Goal: Book appointment/travel/reservation

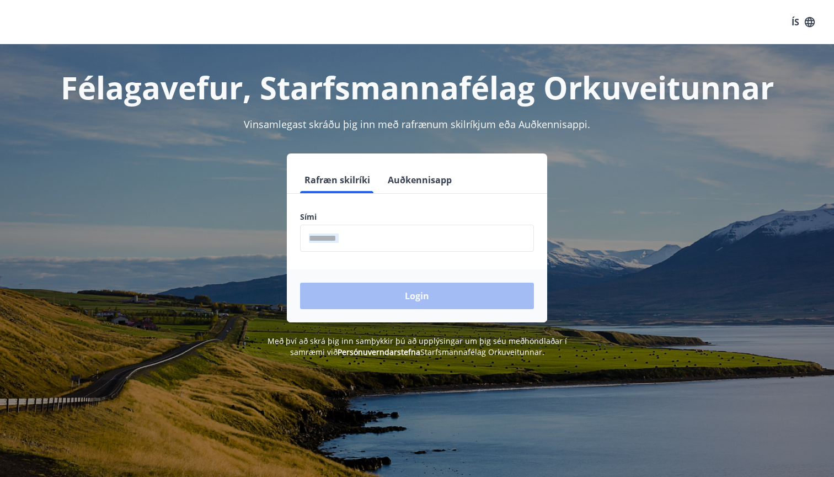
drag, startPoint x: 362, startPoint y: 254, endPoint x: 362, endPoint y: 247, distance: 7.2
click at [362, 247] on form "Rafræn skilríki Auðkennisapp Sími ​ Login" at bounding box center [417, 245] width 260 height 156
click at [362, 247] on input "phone" at bounding box center [417, 238] width 234 height 27
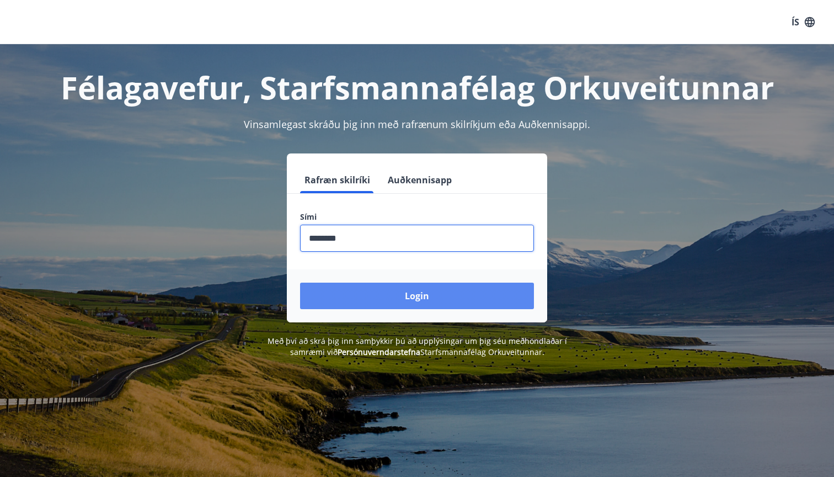
type input "********"
click at [425, 293] on button "Login" at bounding box center [417, 295] width 234 height 26
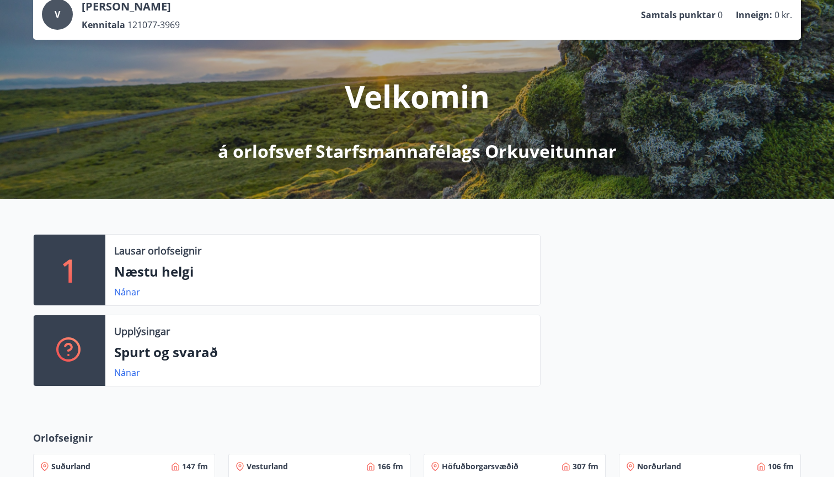
scroll to position [84, 0]
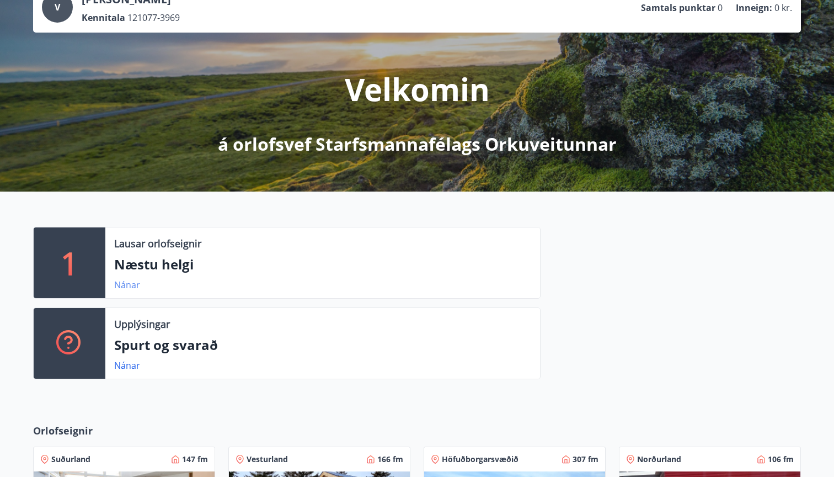
click at [130, 285] on link "Nánar" at bounding box center [127, 285] width 26 height 12
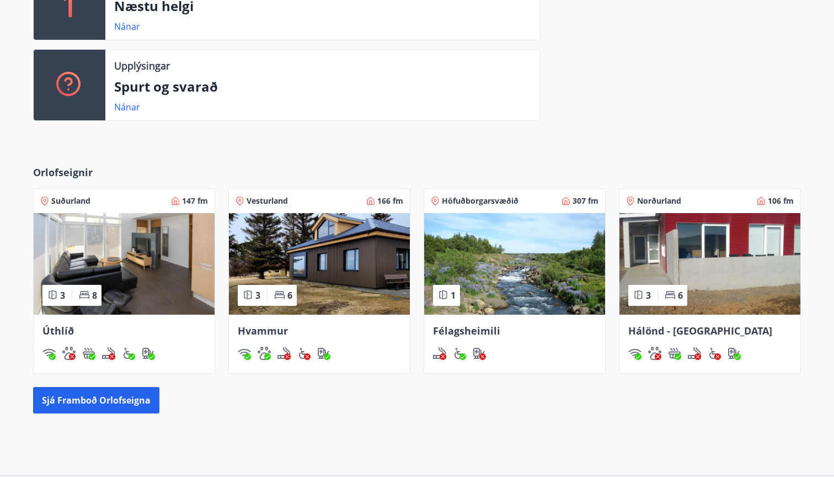
scroll to position [330, 0]
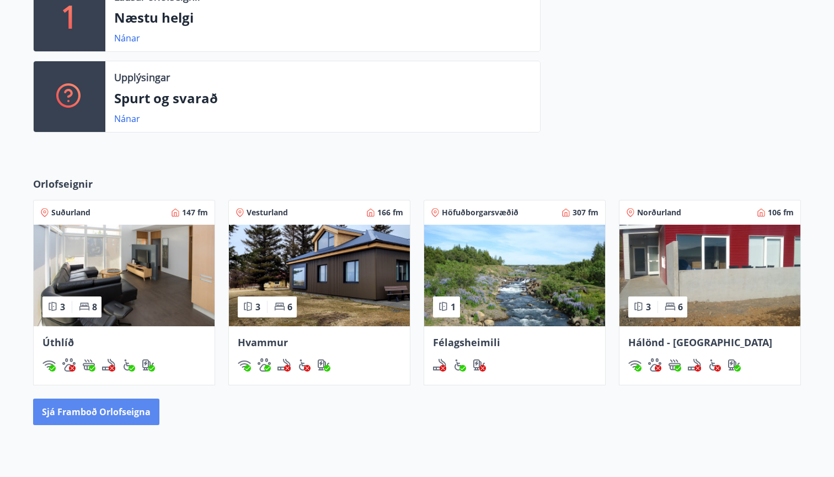
click at [99, 413] on button "Sjá framboð orlofseigna" at bounding box center [96, 411] width 126 height 26
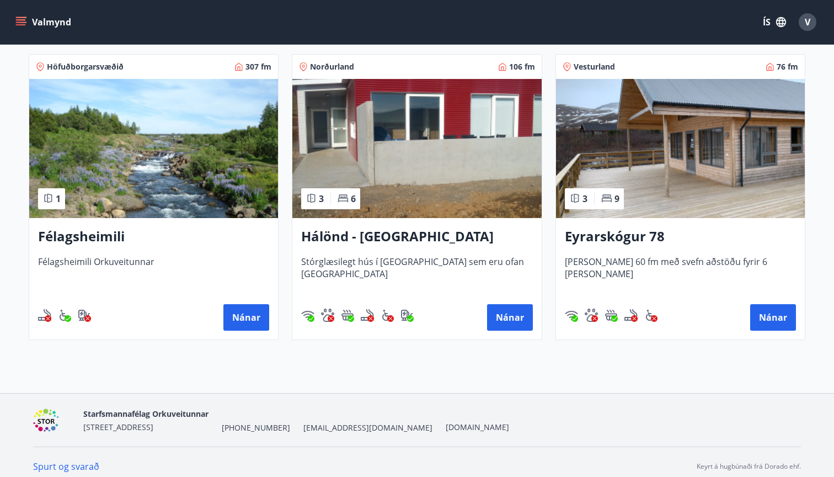
scroll to position [505, 0]
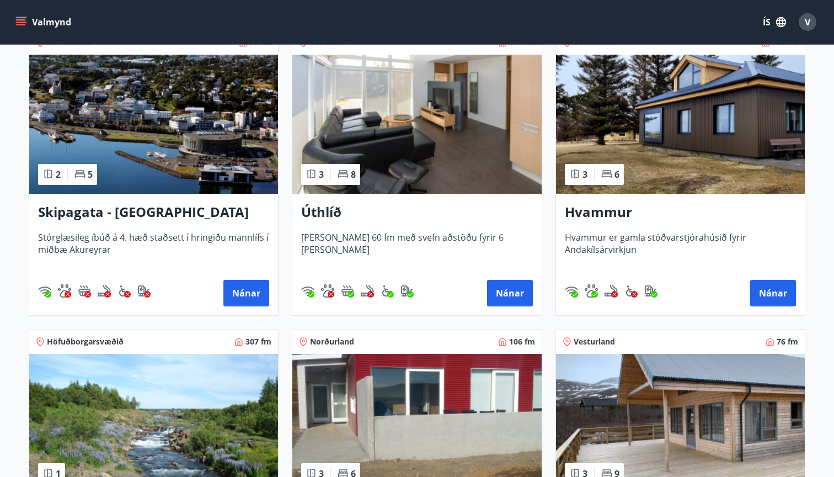
click at [683, 148] on img at bounding box center [680, 124] width 249 height 139
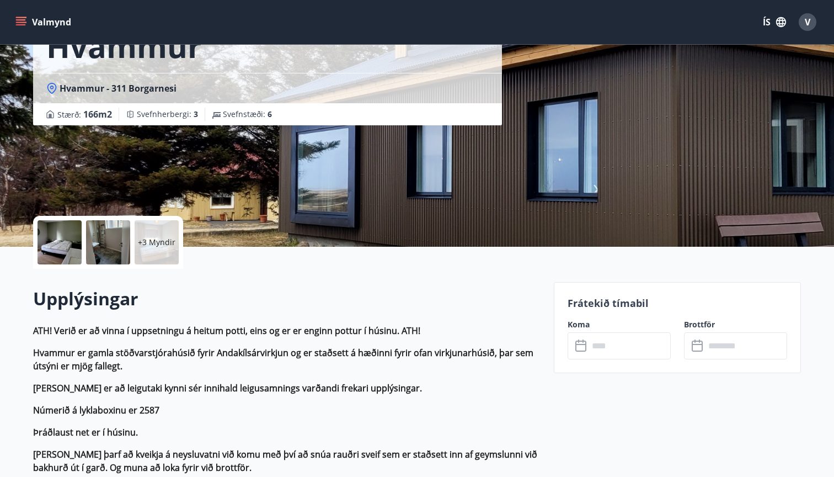
scroll to position [84, 0]
click at [51, 238] on div at bounding box center [60, 242] width 44 height 44
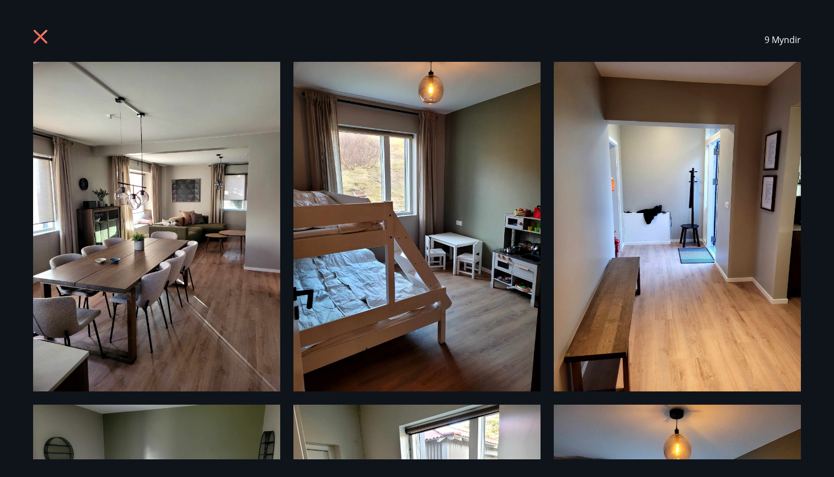
scroll to position [0, 0]
click at [38, 40] on icon at bounding box center [41, 37] width 14 height 14
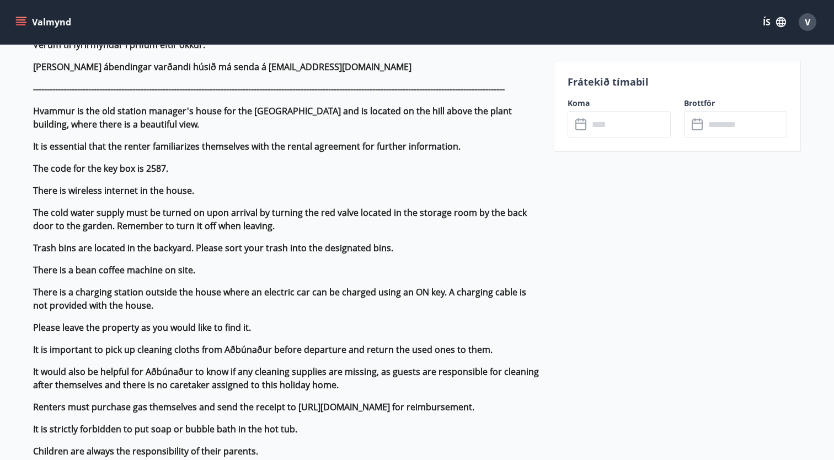
scroll to position [185, 0]
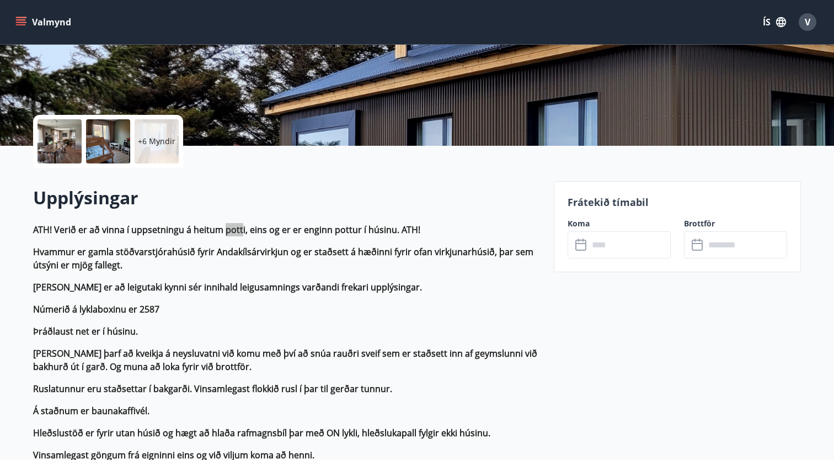
click at [249, 367] on strong "[PERSON_NAME] þarf að kveikja á neysluvatni við komu með því að snúa rauðri sve…" at bounding box center [285, 359] width 504 height 25
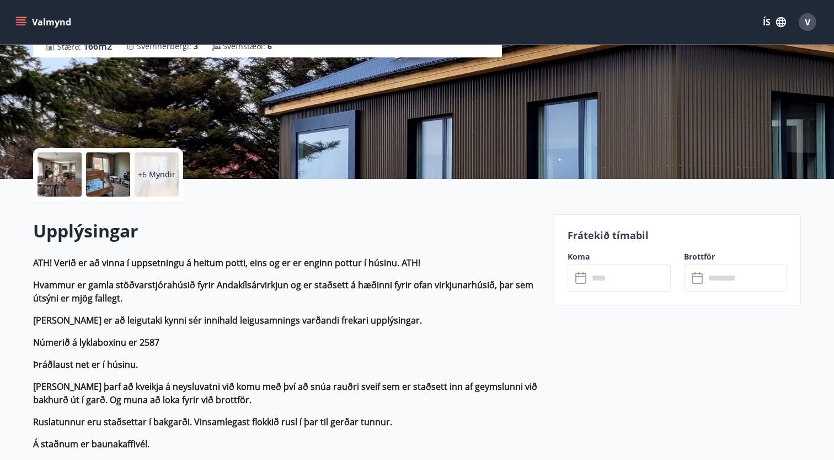
scroll to position [154, 0]
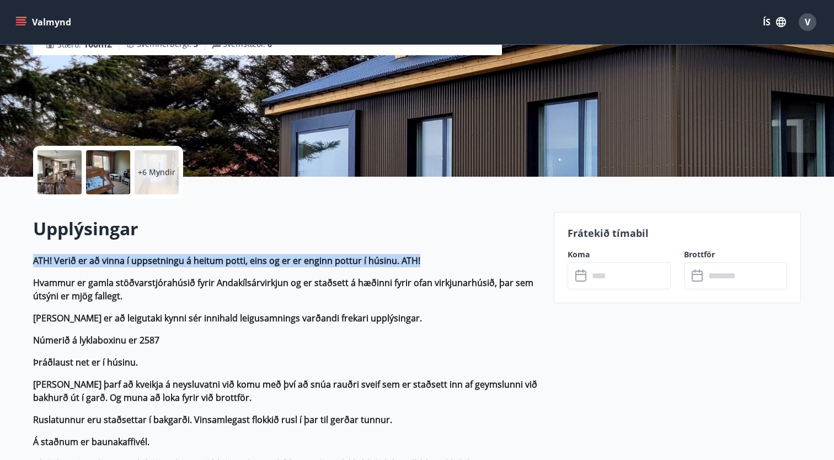
drag, startPoint x: 34, startPoint y: 260, endPoint x: 460, endPoint y: 262, distance: 425.9
click at [460, 262] on p "ATH! Verið er að vinna í uppsetningu á heitum potti, eins og er er enginn pottu…" at bounding box center [287, 260] width 508 height 13
copy strong "ATH! Verið er að vinna í uppsetningu á heitum potti, eins og er er enginn pottu…"
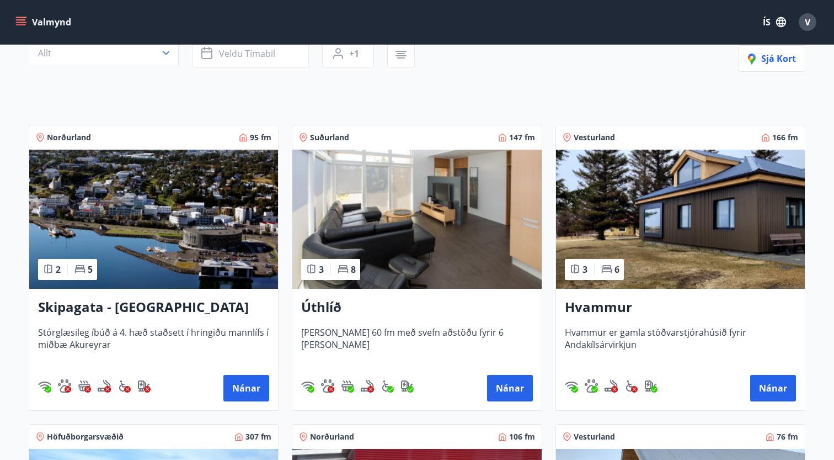
scroll to position [141, 0]
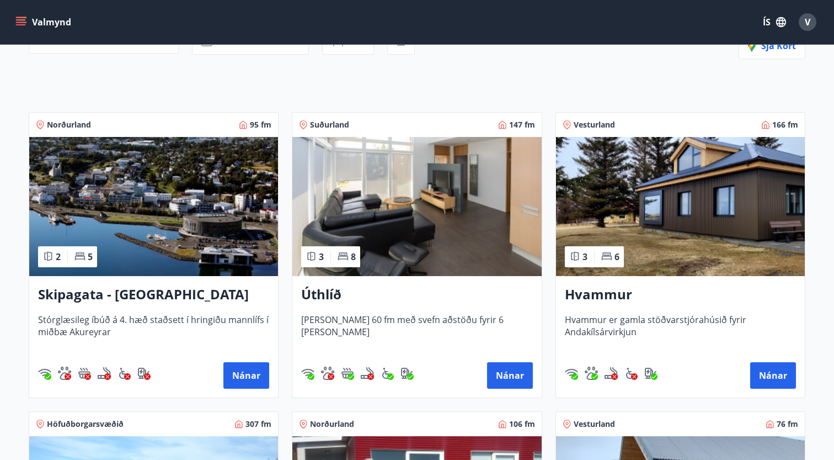
click at [417, 203] on img at bounding box center [416, 206] width 249 height 139
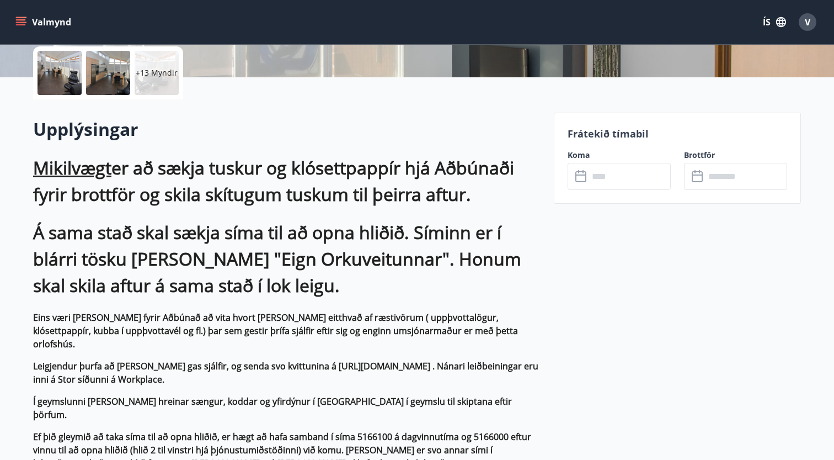
scroll to position [263, 0]
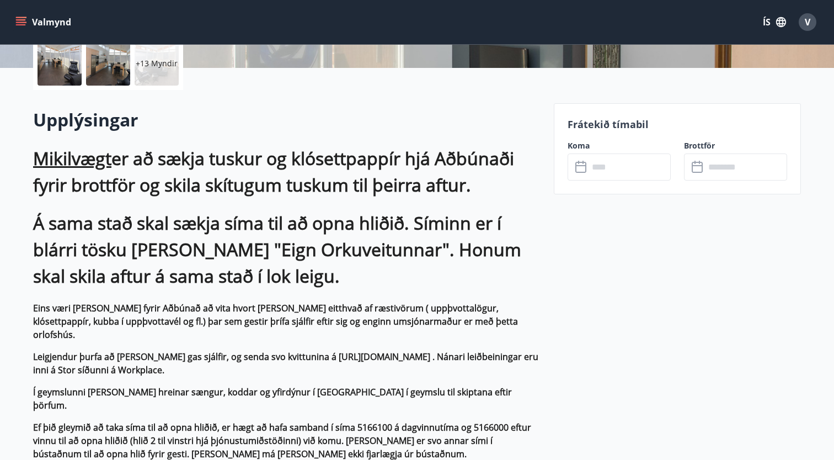
click at [628, 163] on input "text" at bounding box center [630, 166] width 82 height 27
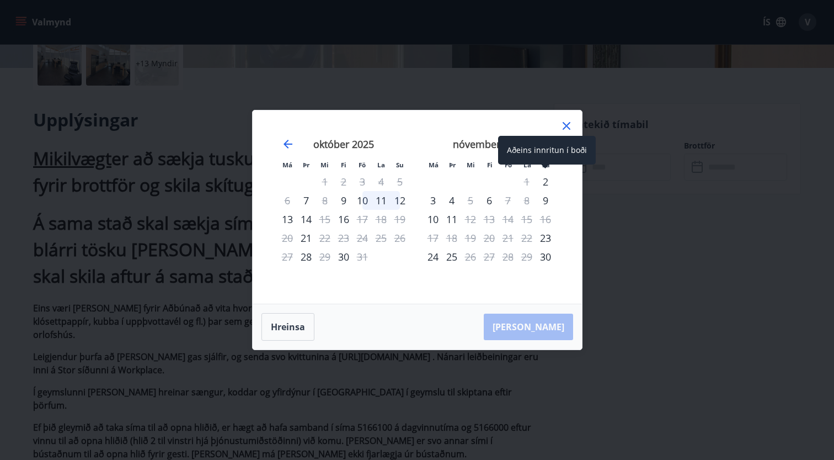
click at [542, 182] on div "2" at bounding box center [545, 181] width 19 height 19
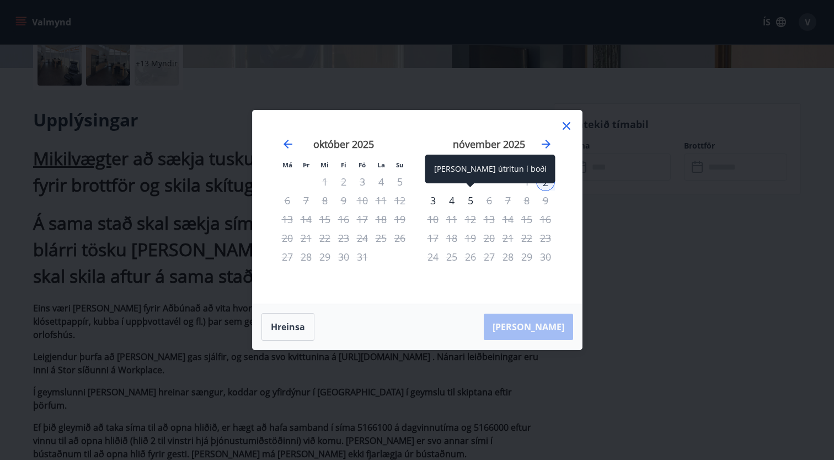
click at [470, 199] on div "5" at bounding box center [470, 200] width 19 height 19
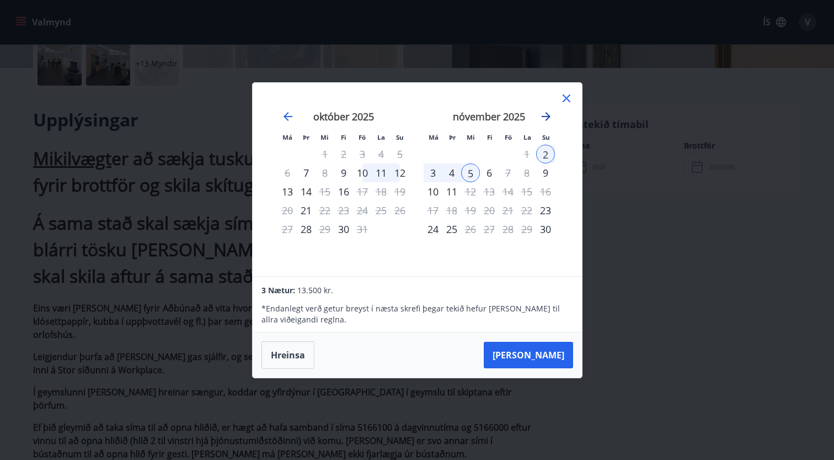
click at [546, 118] on icon "Move forward to switch to the next month." at bounding box center [546, 116] width 13 height 13
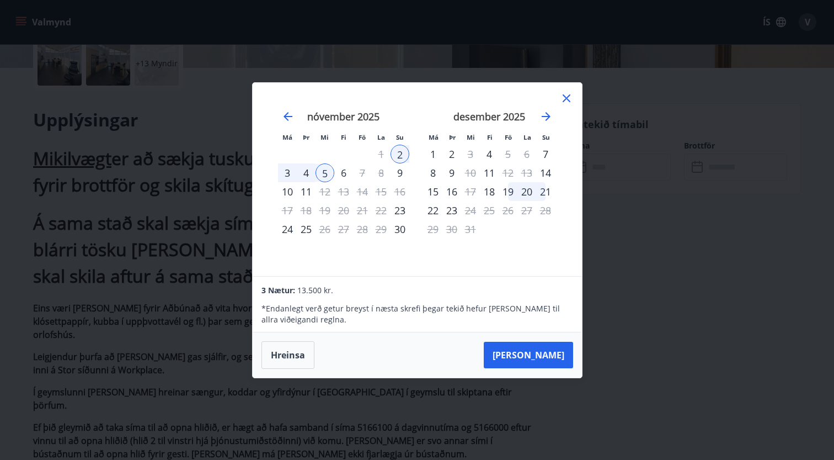
click at [566, 102] on icon at bounding box center [566, 98] width 13 height 13
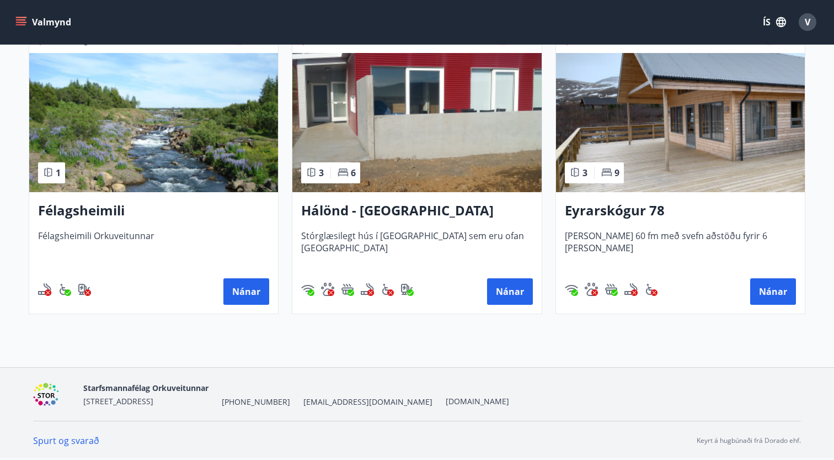
click at [621, 213] on h3 "Eyrarskógur 78" at bounding box center [680, 211] width 231 height 20
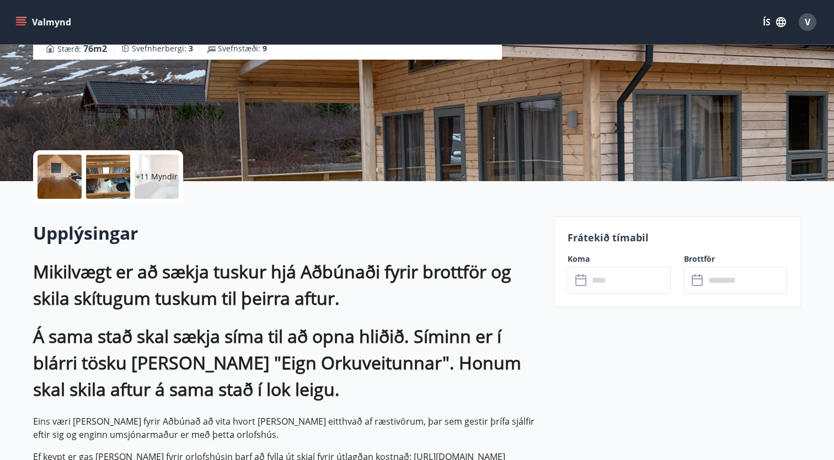
scroll to position [166, 0]
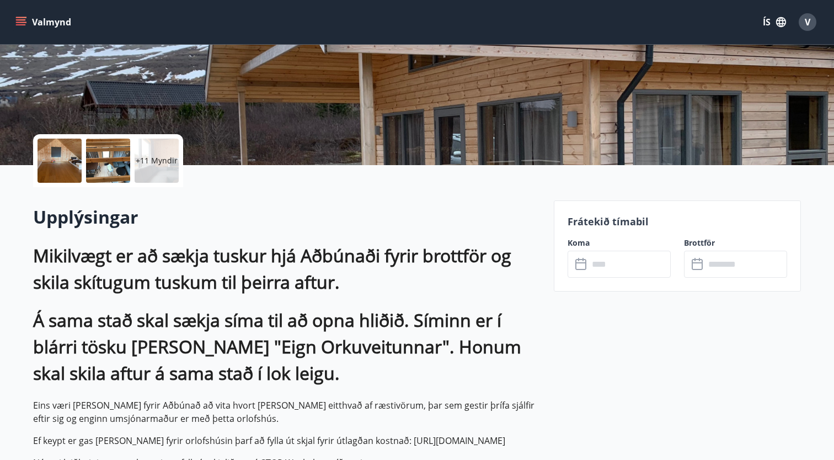
click at [635, 260] on input "text" at bounding box center [630, 263] width 82 height 27
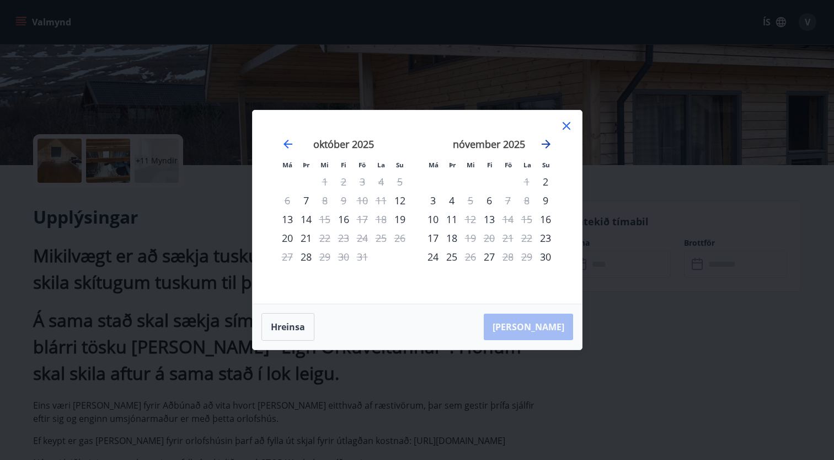
click at [547, 145] on icon "Move forward to switch to the next month." at bounding box center [546, 143] width 13 height 13
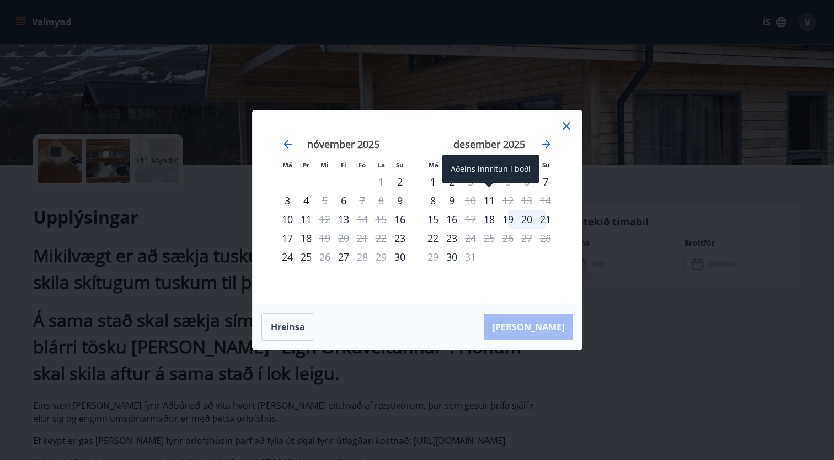
click at [490, 200] on div "11" at bounding box center [489, 200] width 19 height 19
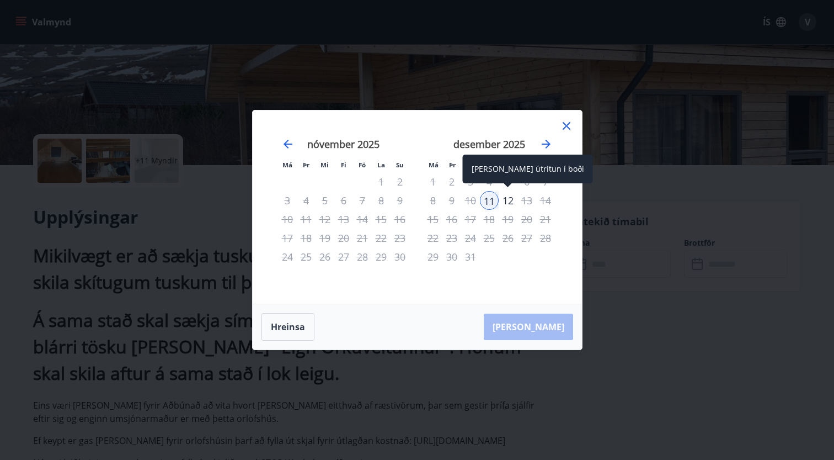
click at [510, 200] on div "12" at bounding box center [508, 200] width 19 height 19
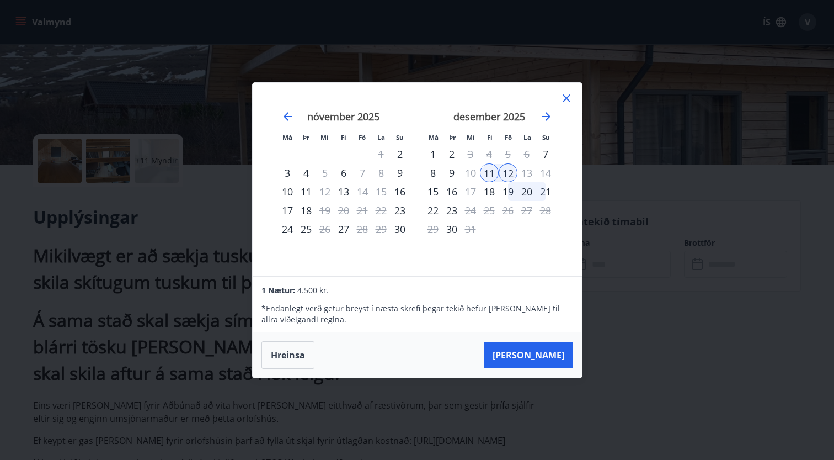
click at [567, 95] on icon at bounding box center [566, 98] width 13 height 13
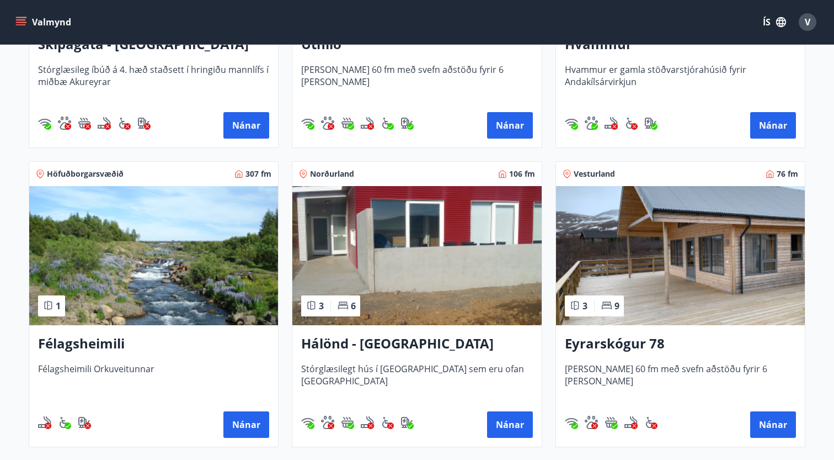
scroll to position [392, 0]
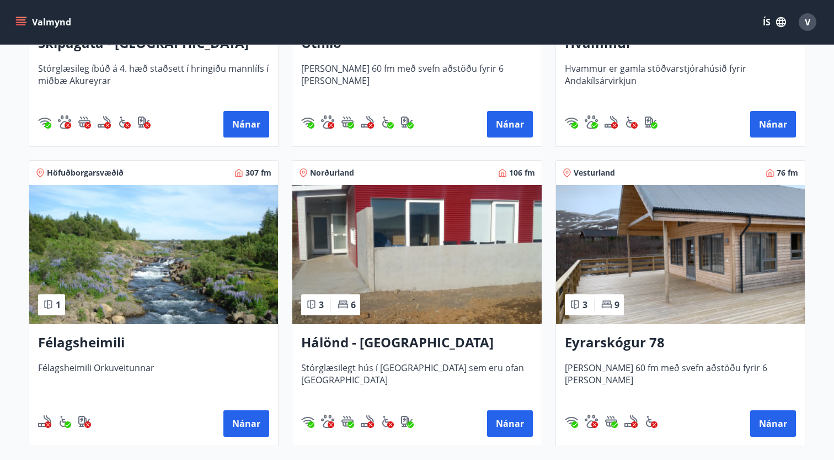
click at [435, 254] on img at bounding box center [416, 254] width 249 height 139
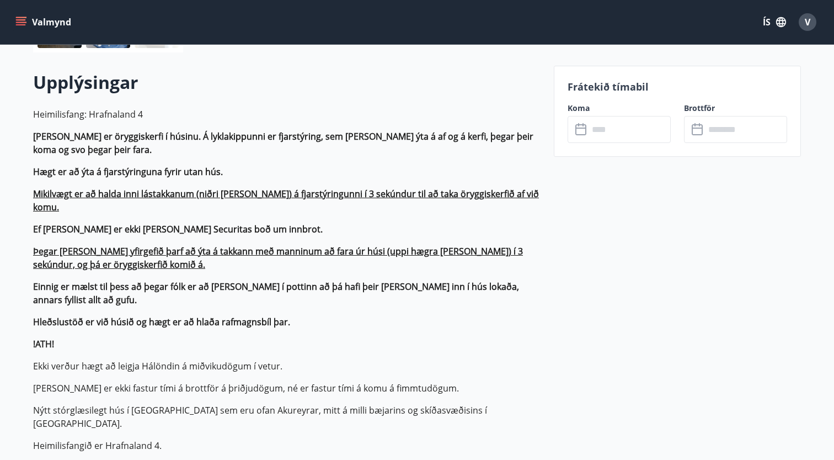
scroll to position [308, 0]
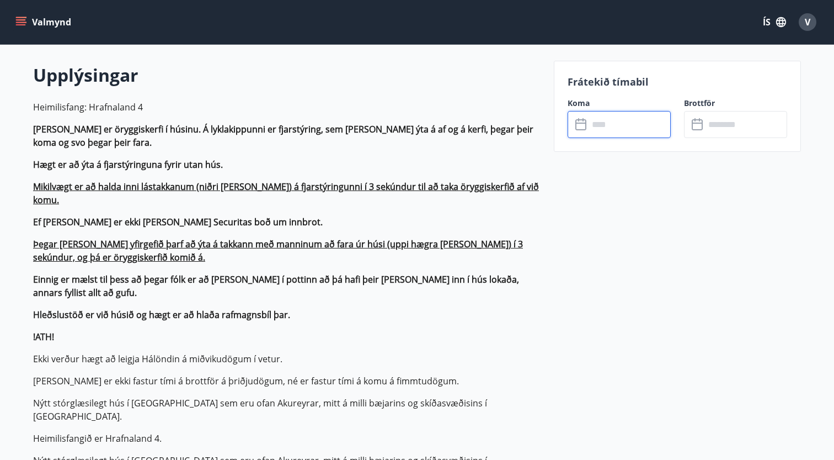
click at [630, 122] on input "text" at bounding box center [630, 124] width 82 height 27
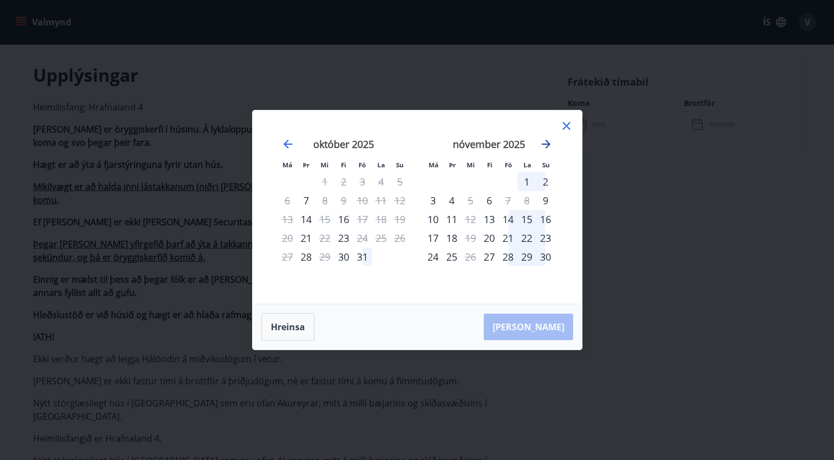
click at [545, 143] on icon "Move forward to switch to the next month." at bounding box center [546, 144] width 9 height 9
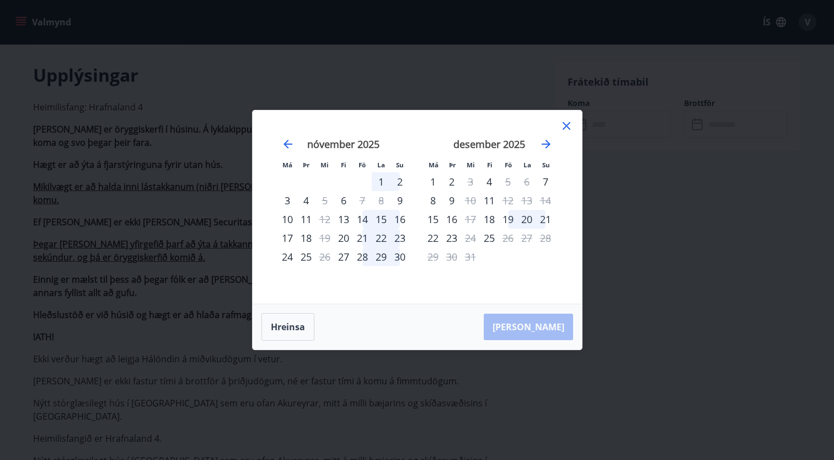
click at [568, 124] on icon at bounding box center [567, 126] width 8 height 8
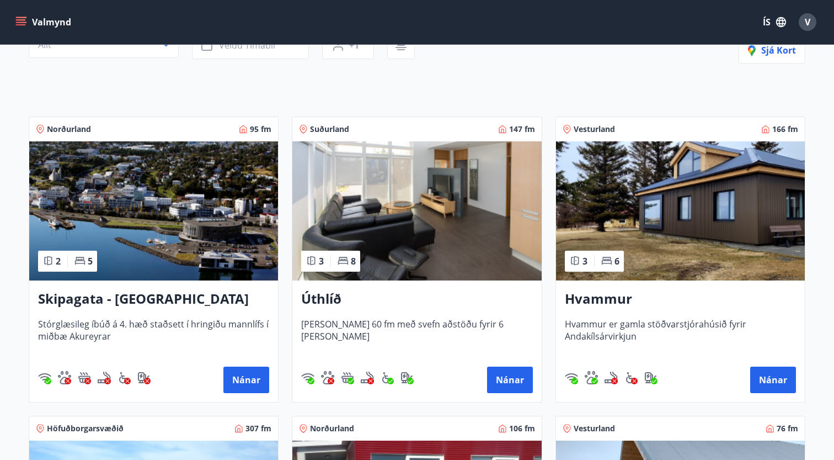
scroll to position [140, 0]
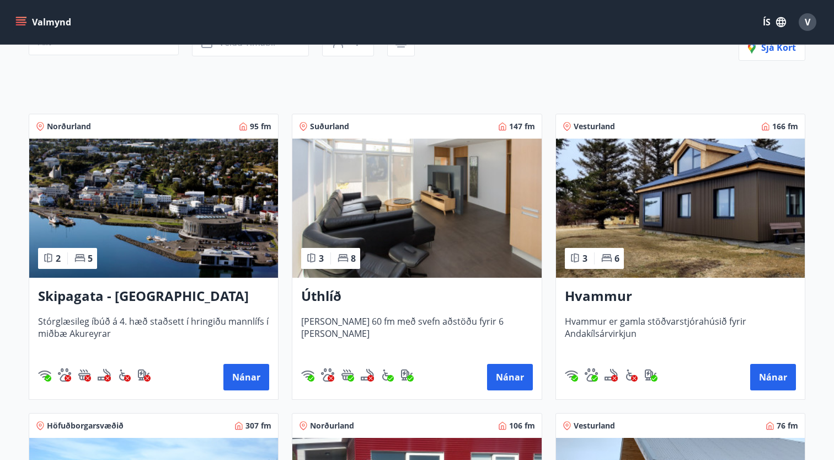
click at [158, 214] on img at bounding box center [153, 207] width 249 height 139
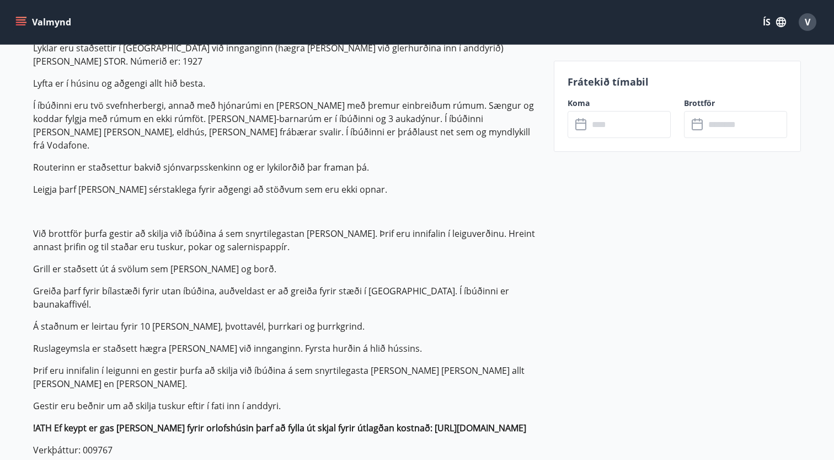
scroll to position [375, 0]
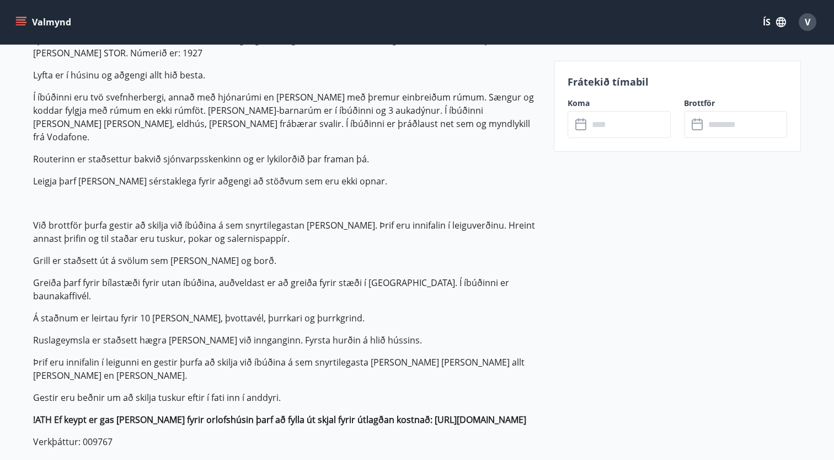
click at [633, 120] on input "text" at bounding box center [630, 124] width 82 height 27
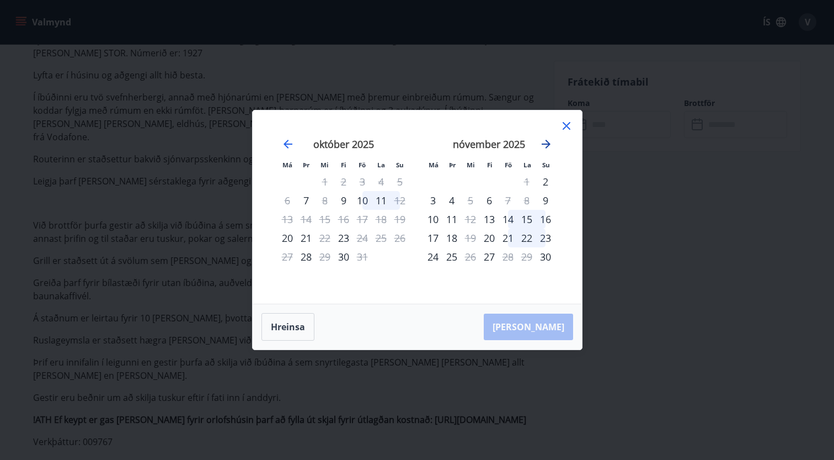
click at [544, 145] on icon "Move forward to switch to the next month." at bounding box center [546, 143] width 13 height 13
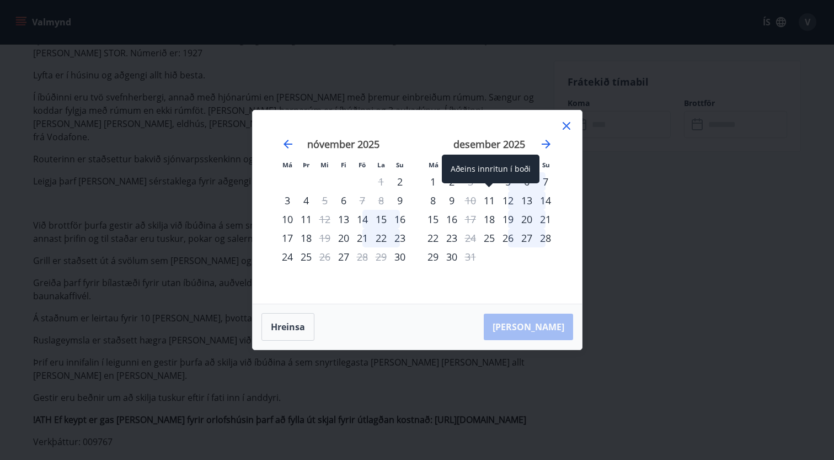
click at [486, 200] on div "11" at bounding box center [489, 200] width 19 height 19
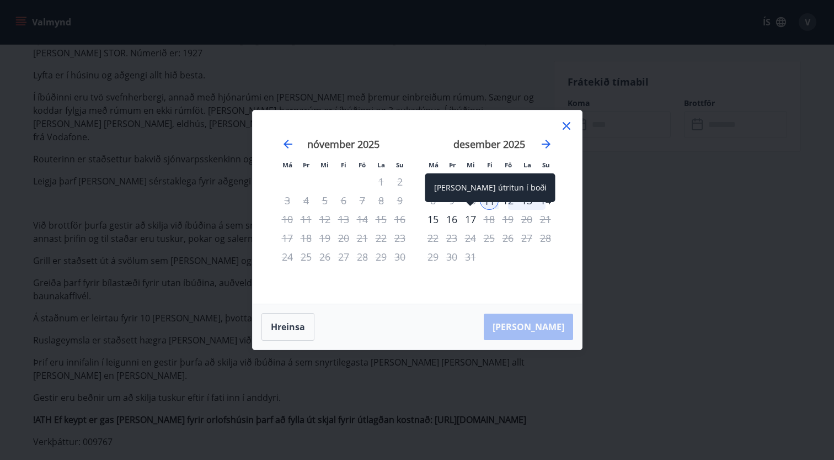
click at [469, 222] on div "17" at bounding box center [470, 219] width 19 height 19
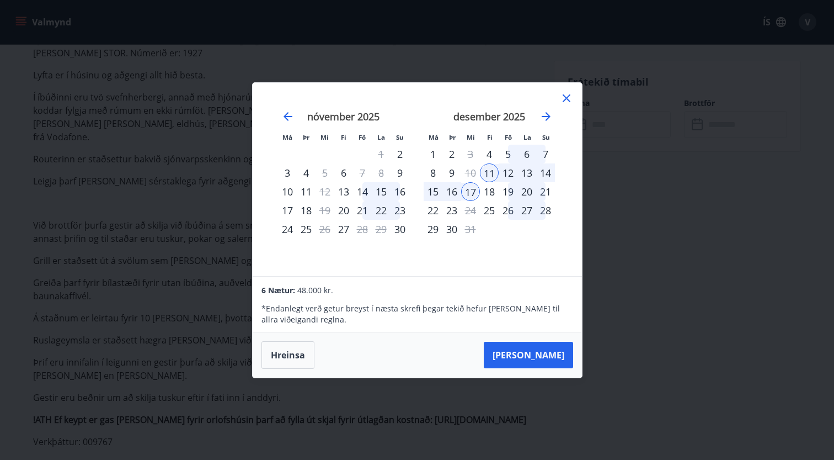
click at [436, 189] on div "15" at bounding box center [433, 191] width 19 height 19
click at [488, 169] on div "11" at bounding box center [489, 172] width 19 height 19
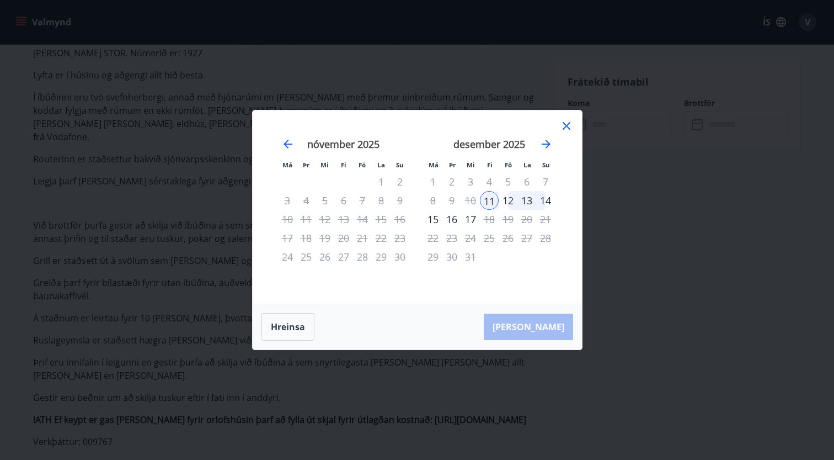
click at [432, 218] on div "15" at bounding box center [433, 219] width 19 height 19
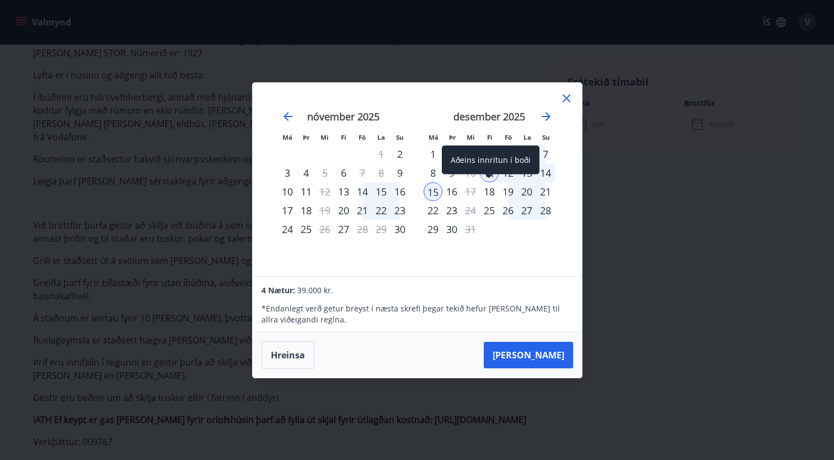
click at [493, 193] on div "18" at bounding box center [489, 191] width 19 height 19
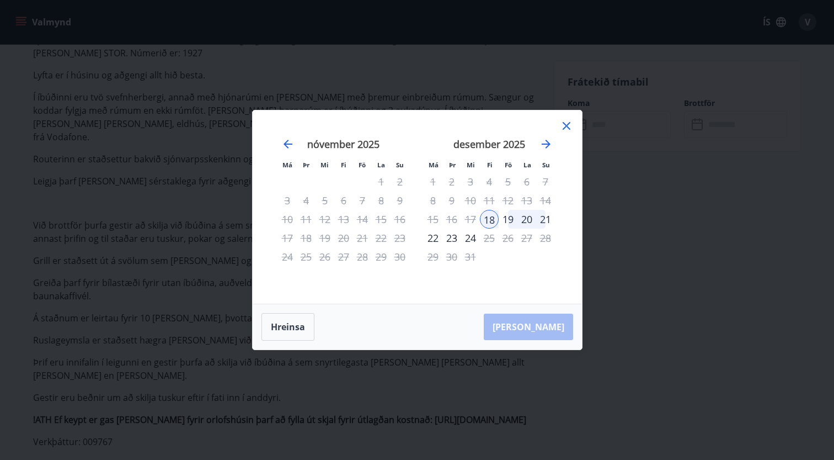
click at [509, 217] on div "19" at bounding box center [508, 219] width 19 height 19
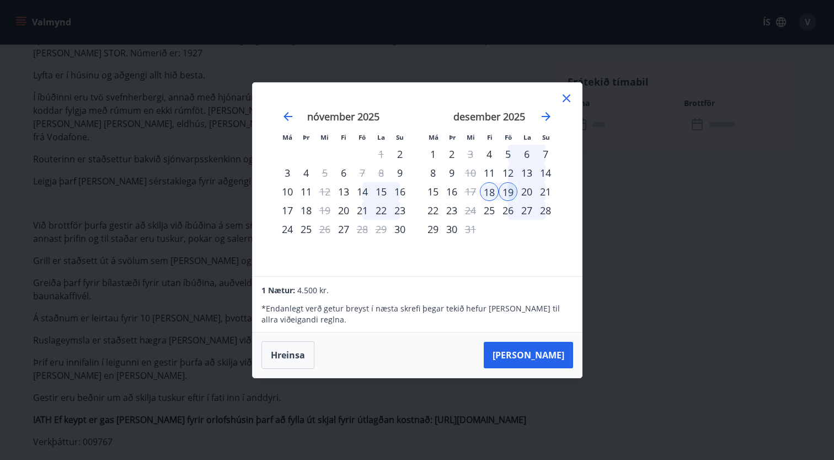
click at [506, 192] on div "19" at bounding box center [508, 191] width 19 height 19
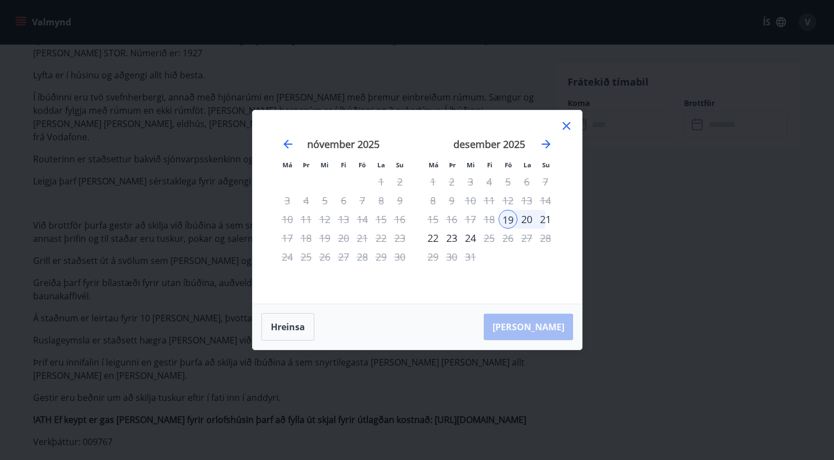
click at [454, 238] on div "23" at bounding box center [451, 237] width 19 height 19
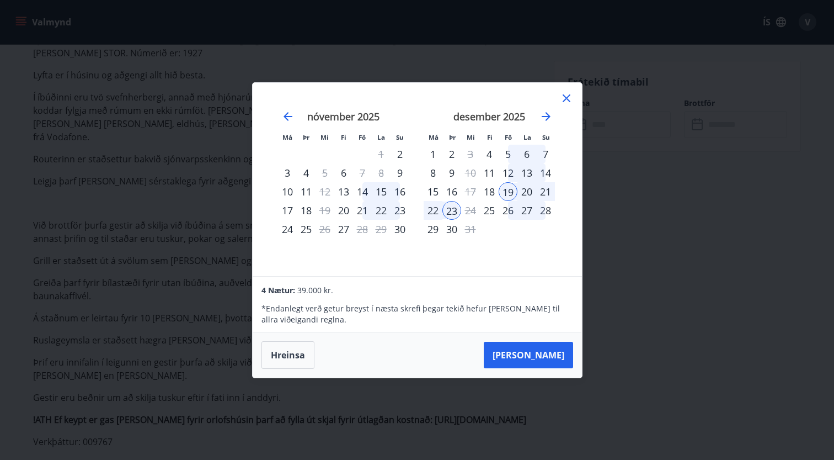
click at [570, 95] on icon at bounding box center [567, 98] width 8 height 8
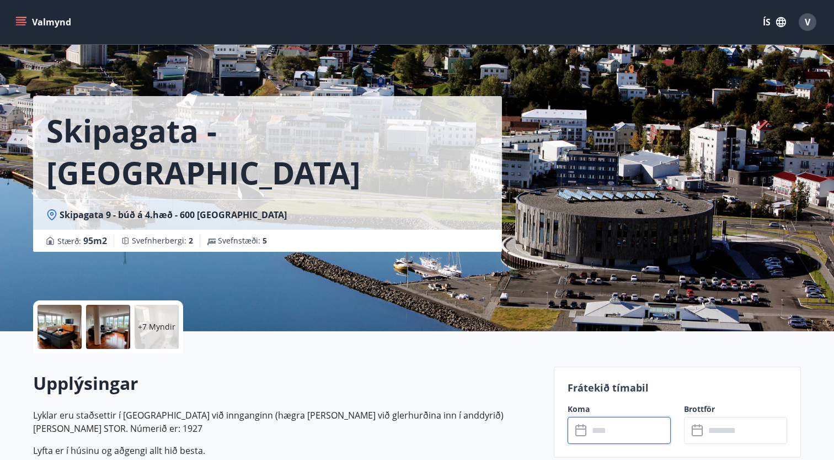
scroll to position [0, 0]
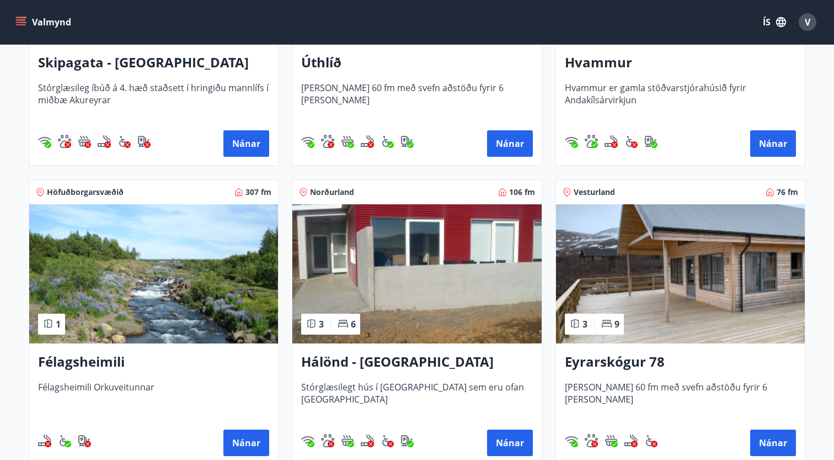
scroll to position [377, 0]
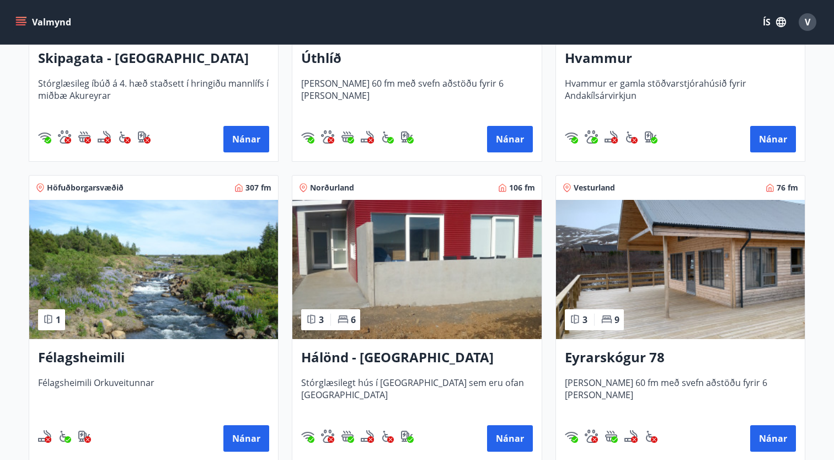
click at [698, 282] on img at bounding box center [680, 269] width 249 height 139
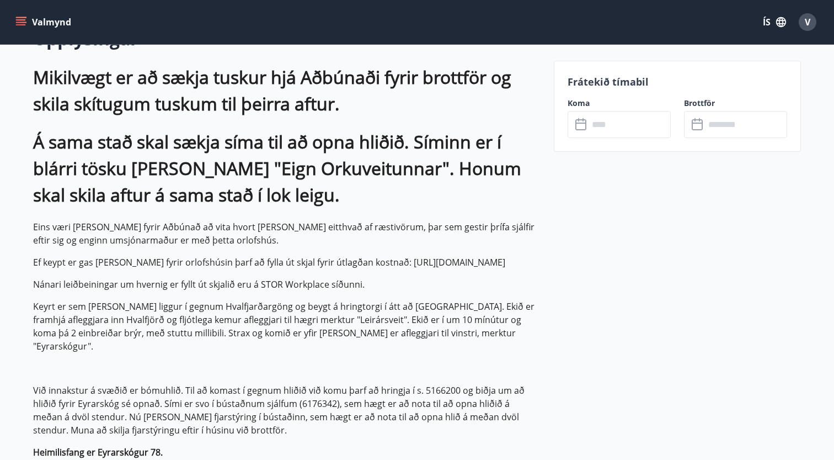
scroll to position [322, 0]
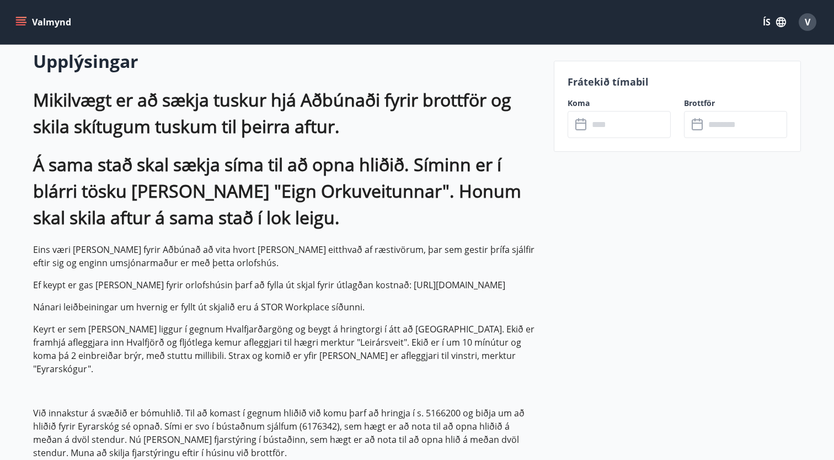
click at [613, 127] on input "text" at bounding box center [630, 124] width 82 height 27
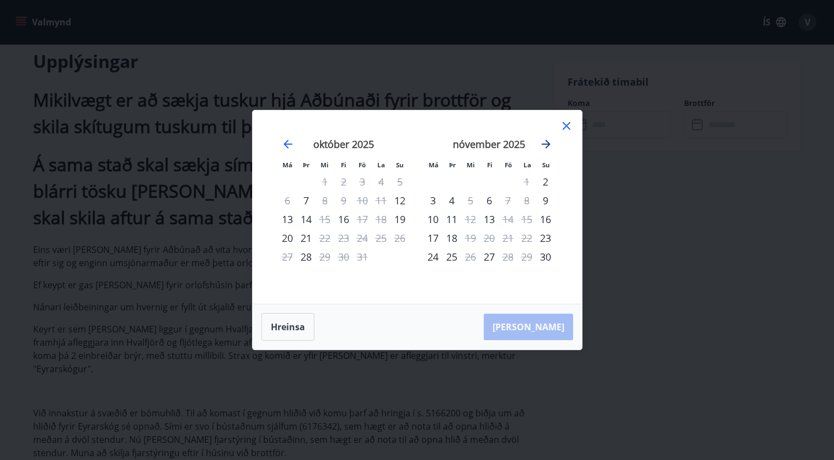
click at [546, 147] on icon "Move forward to switch to the next month." at bounding box center [546, 144] width 9 height 9
click at [505, 220] on div "19" at bounding box center [508, 219] width 19 height 19
click at [455, 238] on div "23" at bounding box center [451, 237] width 19 height 19
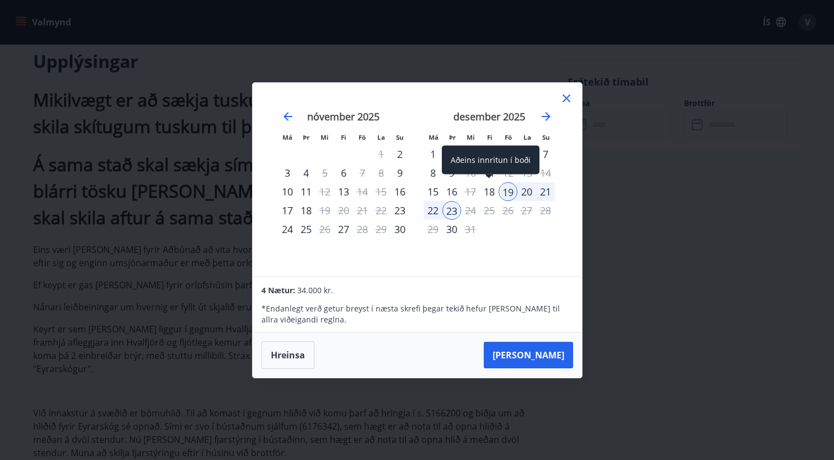
click at [487, 195] on div "18" at bounding box center [489, 191] width 19 height 19
click at [538, 241] on div "[DATE] 1 2 3 4 5 6 7 8 9 10 11 12 13 14 15 16 17 18 19 20 21 22 23 24 25 26 27 …" at bounding box center [490, 186] width 146 height 181
click at [567, 97] on icon at bounding box center [566, 98] width 13 height 13
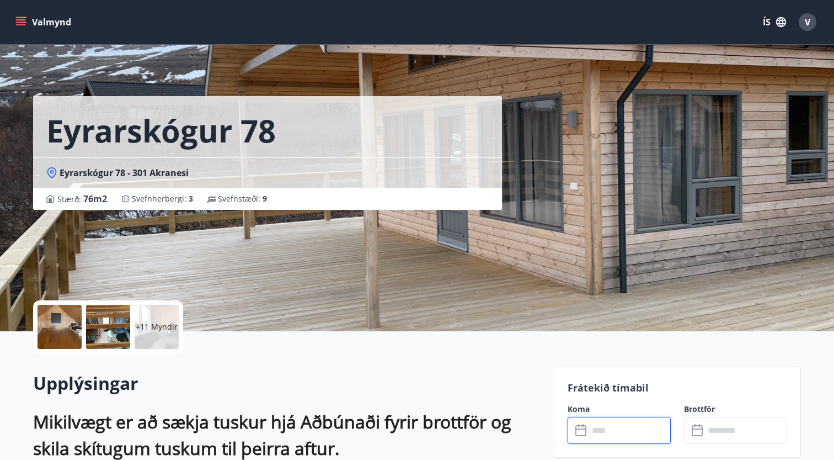
scroll to position [0, 0]
